Goal: Task Accomplishment & Management: Use online tool/utility

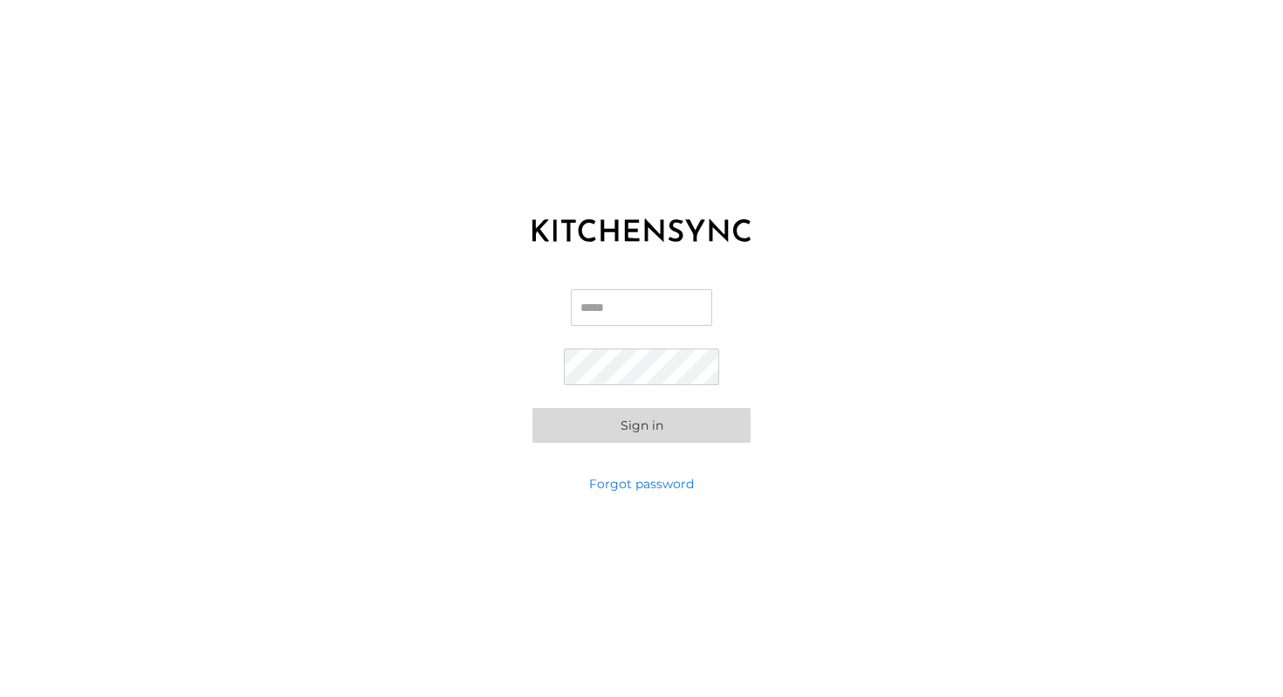
click at [643, 310] on input "Email" at bounding box center [641, 307] width 141 height 37
type input "**********"
click at [589, 451] on div "**********" at bounding box center [641, 366] width 1283 height 218
click at [628, 425] on button "Sign in" at bounding box center [642, 425] width 218 height 35
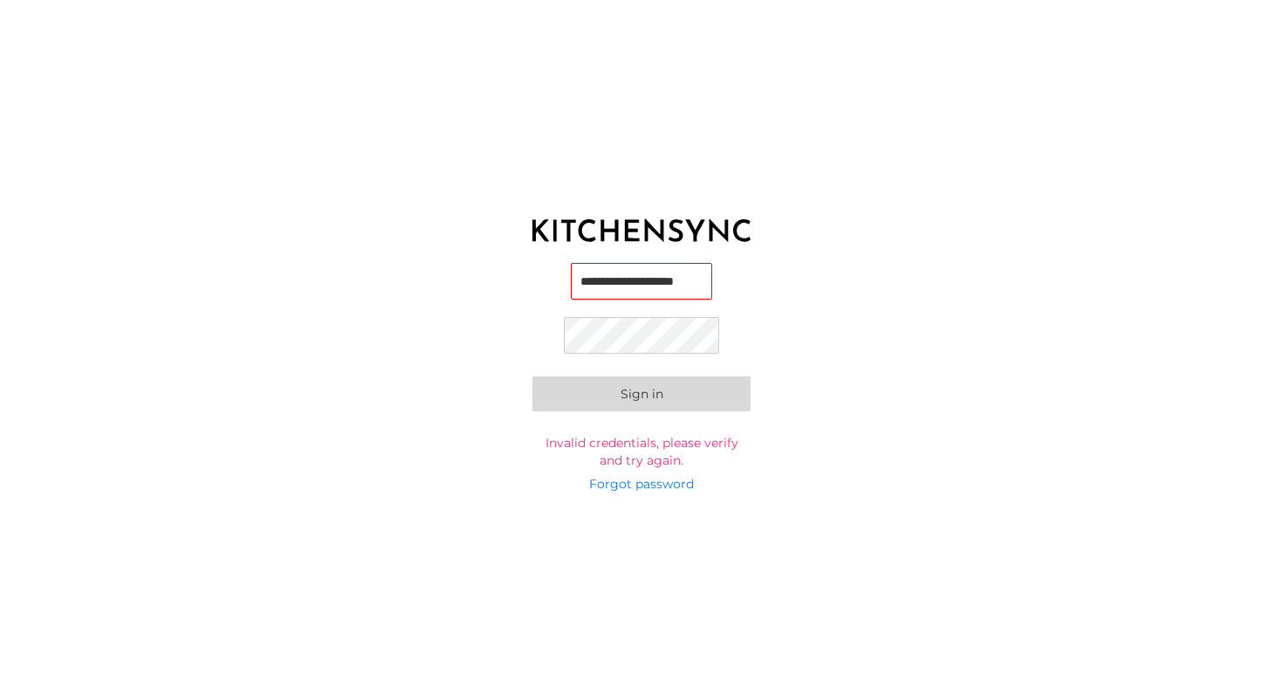
click at [574, 386] on button "Sign in" at bounding box center [642, 393] width 218 height 35
click at [574, 386] on button "Sign in" at bounding box center [642, 391] width 218 height 35
click at [567, 390] on button "Sign in" at bounding box center [642, 396] width 218 height 35
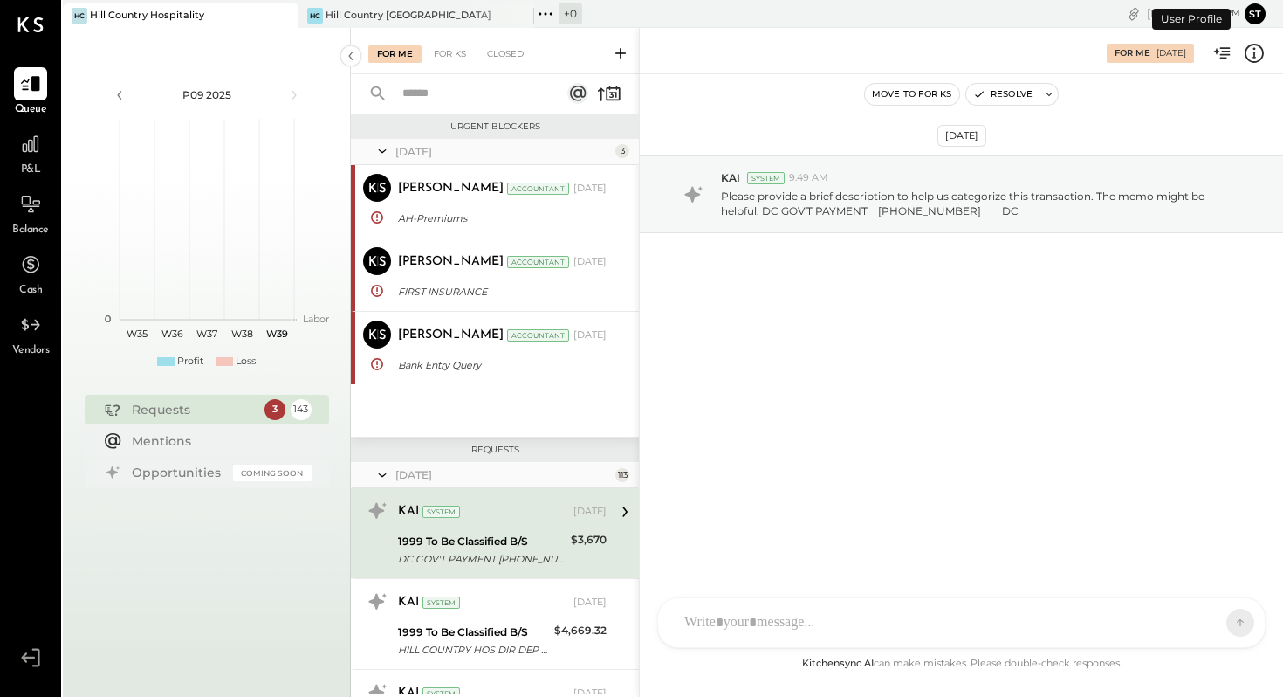
scroll to position [129, 0]
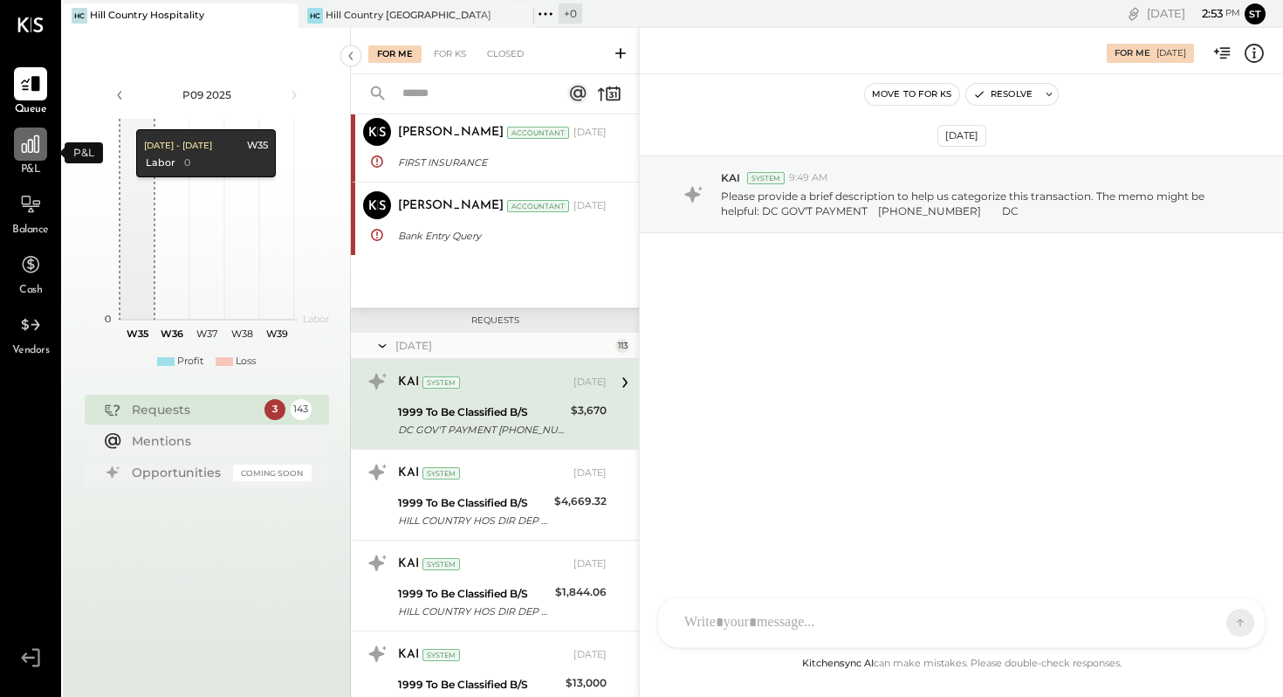
click at [33, 150] on icon at bounding box center [30, 144] width 23 height 23
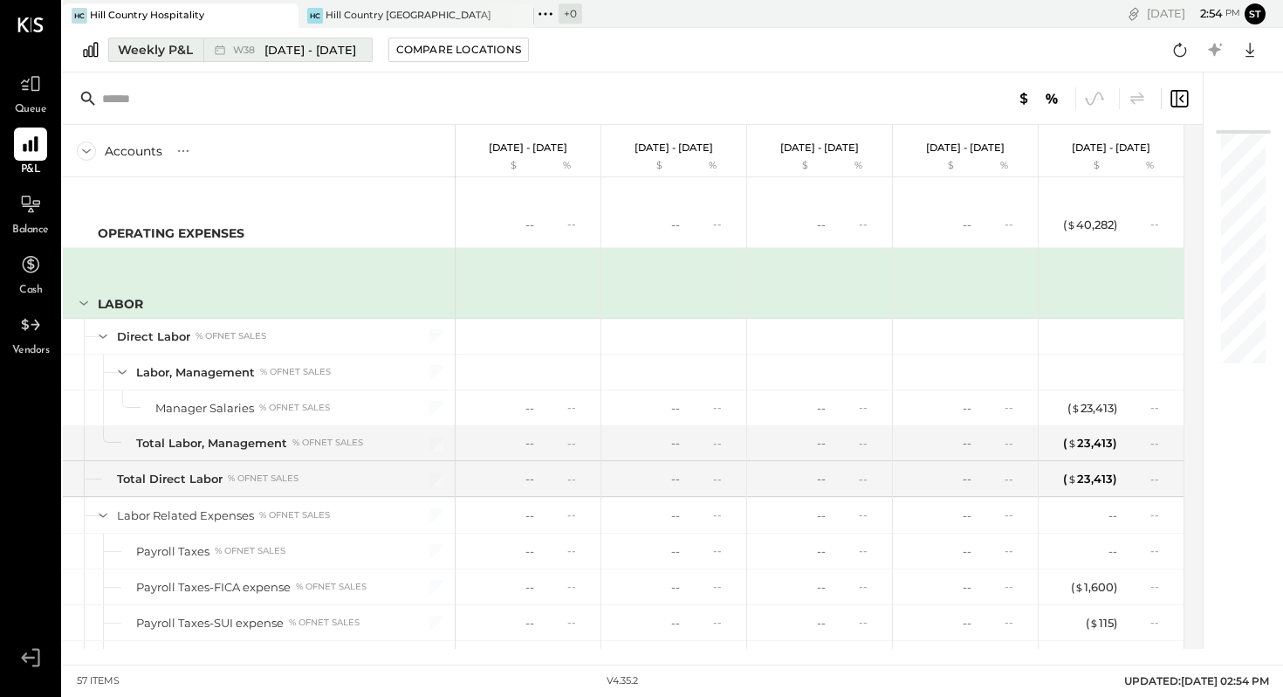
click at [149, 45] on div "Weekly P&L" at bounding box center [155, 49] width 75 height 17
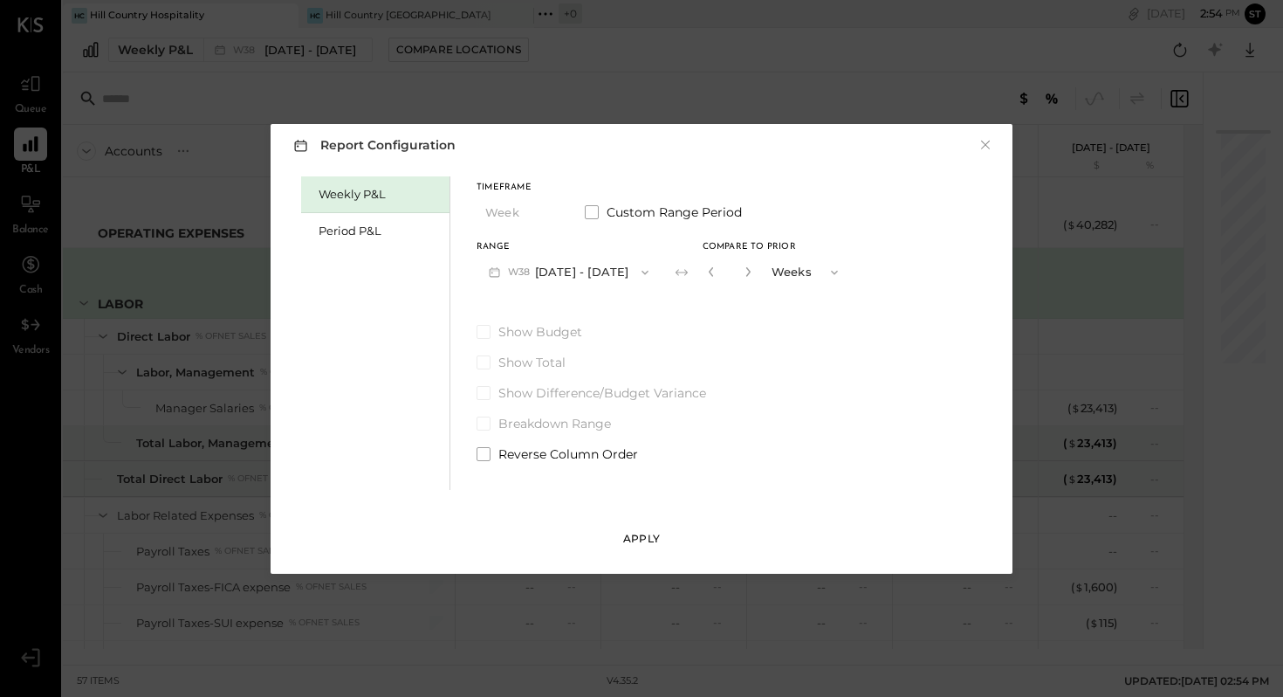
click at [644, 532] on div "Apply" at bounding box center [641, 538] width 37 height 15
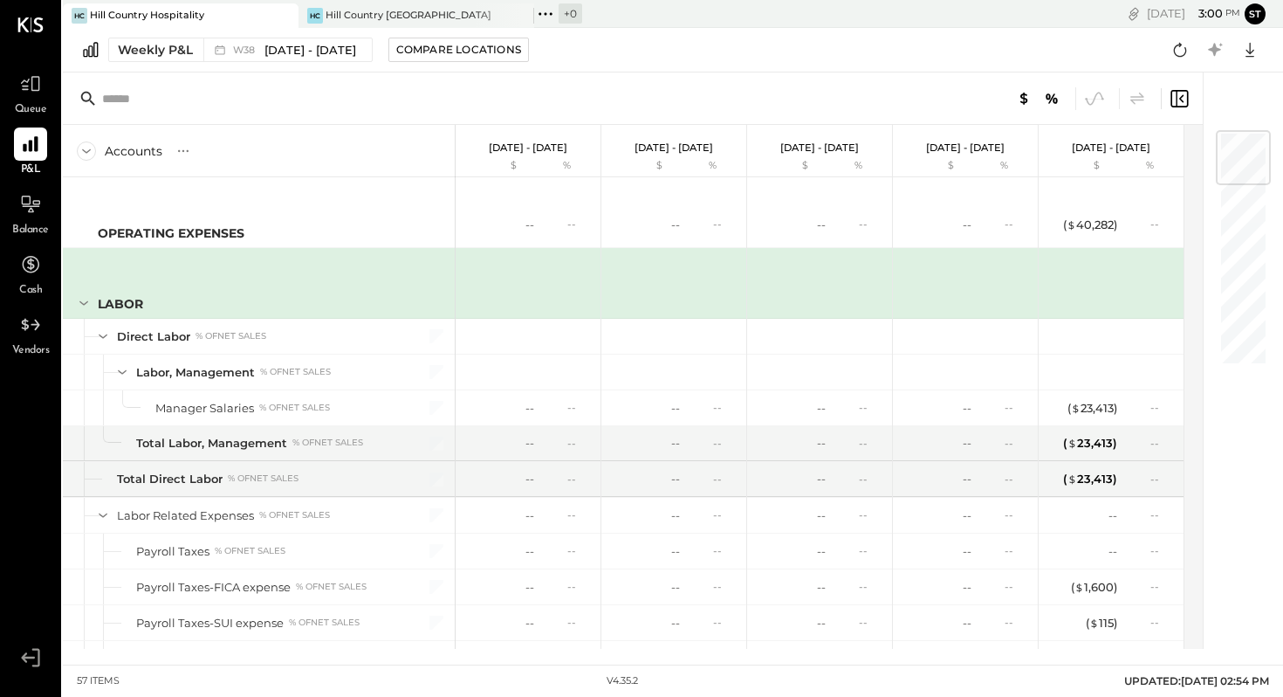
click at [549, 152] on p "[DATE] - [DATE]" at bounding box center [528, 147] width 79 height 12
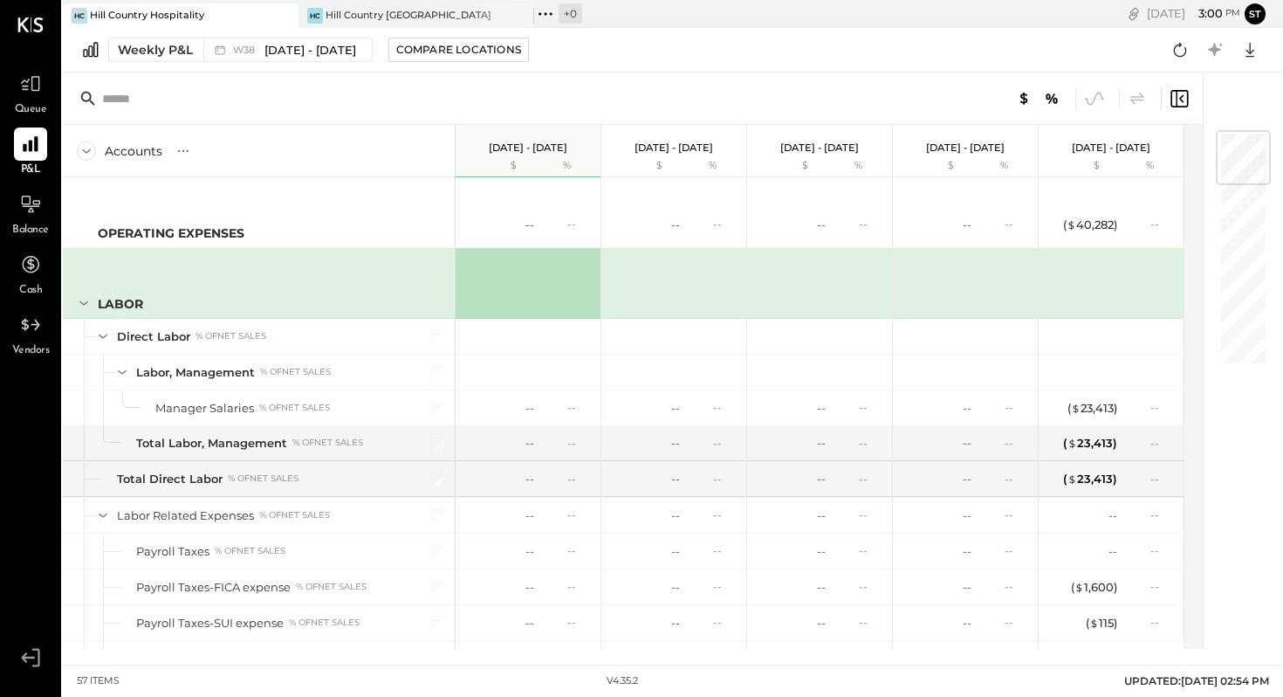
click at [384, 139] on div "Accounts S % GL" at bounding box center [259, 151] width 393 height 52
click at [169, 52] on div "Weekly P&L" at bounding box center [155, 49] width 75 height 17
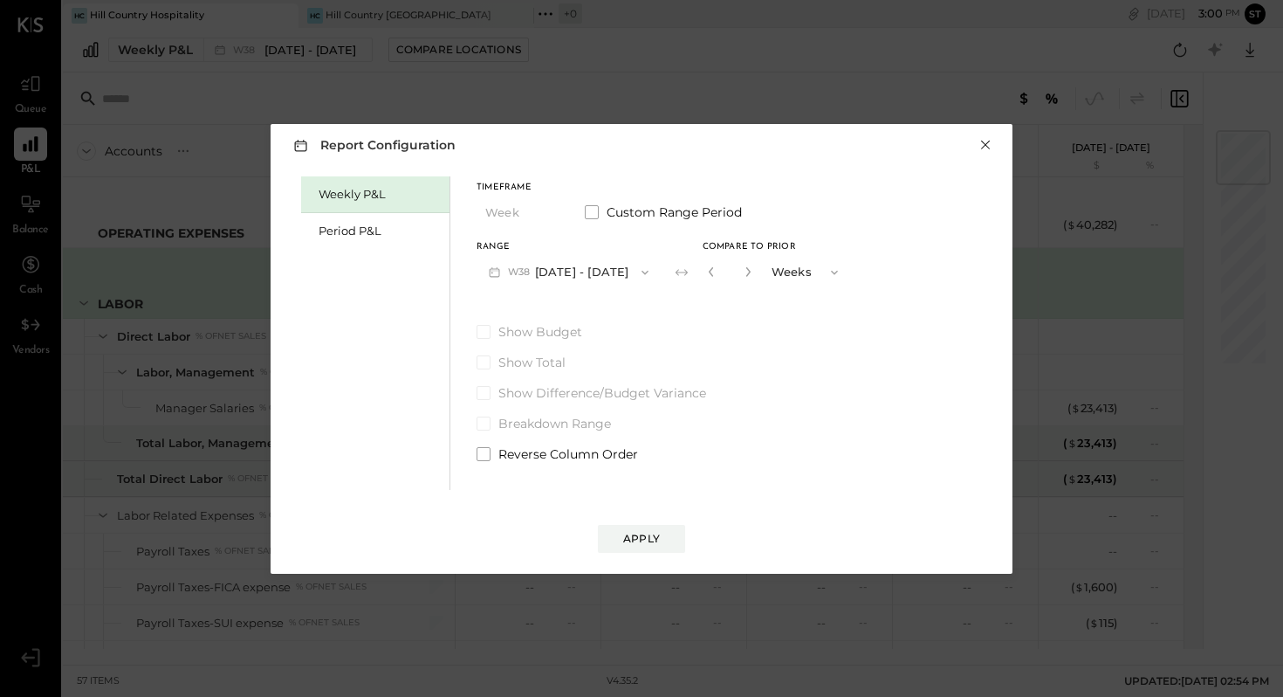
click at [986, 146] on button "×" at bounding box center [986, 144] width 16 height 17
